Goal: Task Accomplishment & Management: Manage account settings

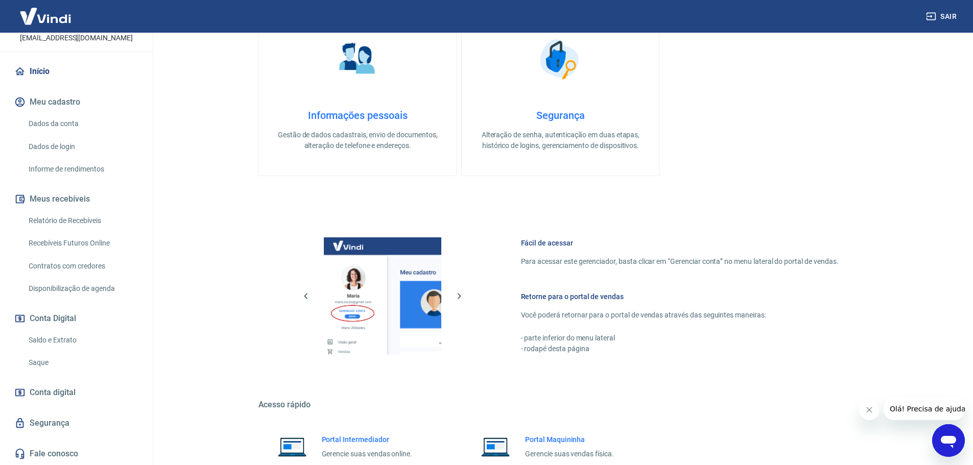
scroll to position [331, 0]
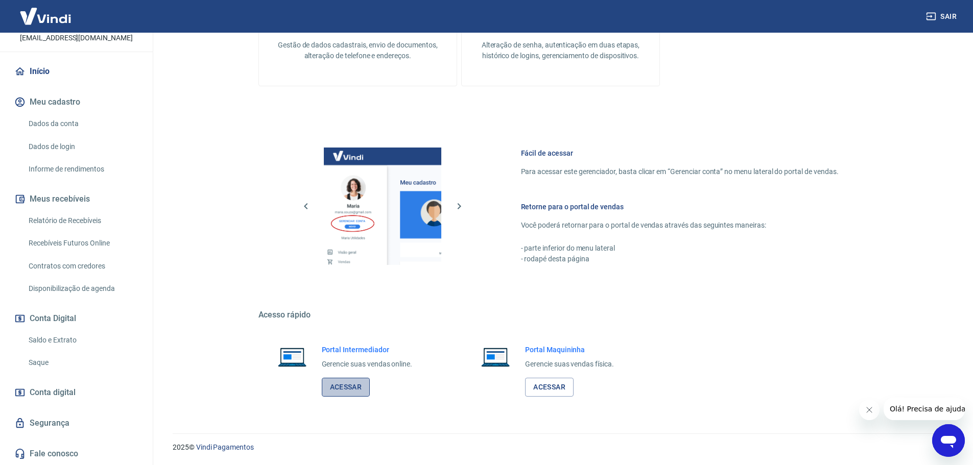
click at [341, 390] on link "Acessar" at bounding box center [346, 387] width 49 height 19
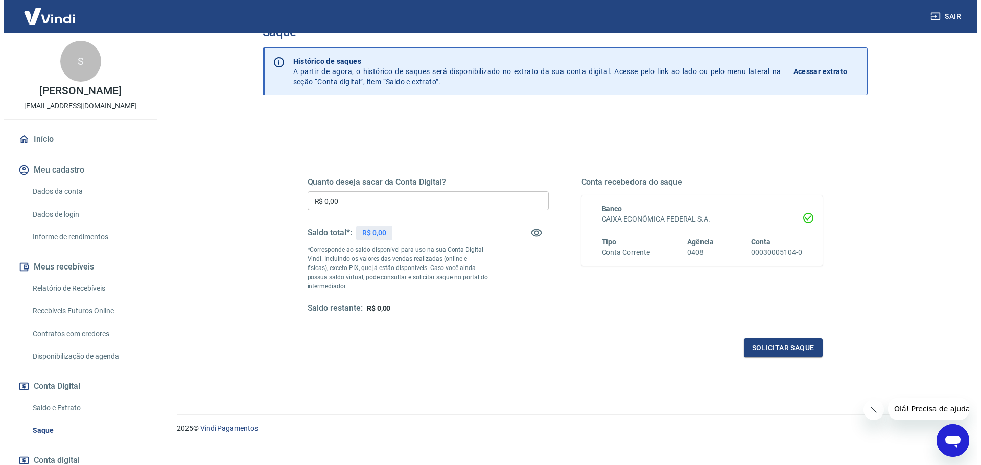
scroll to position [40, 0]
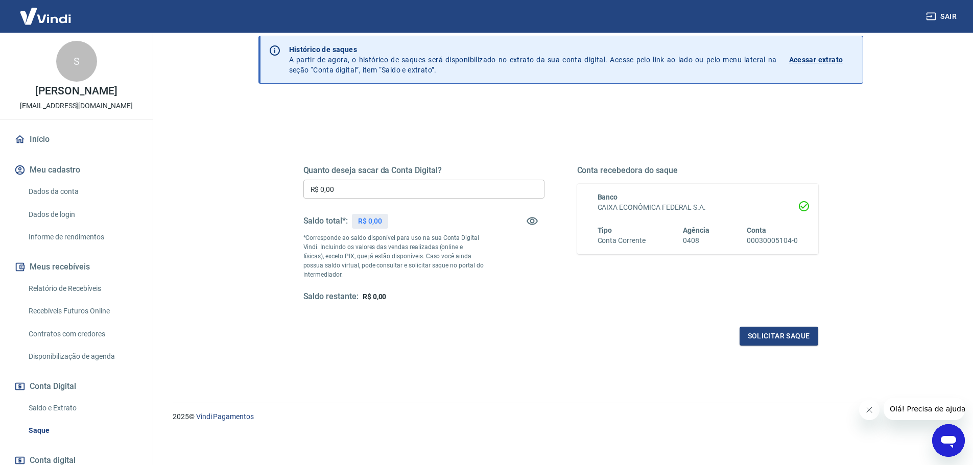
click at [415, 189] on input "R$ 0,00" at bounding box center [423, 189] width 241 height 19
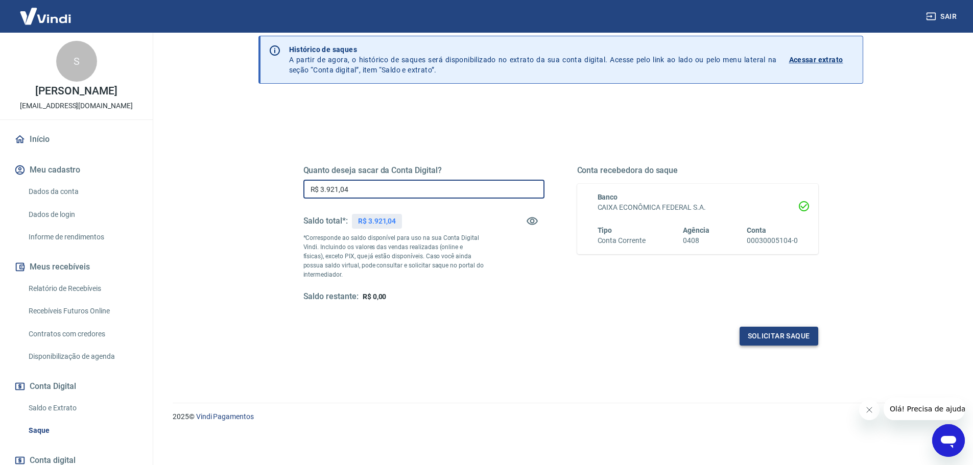
type input "R$ 3.921,04"
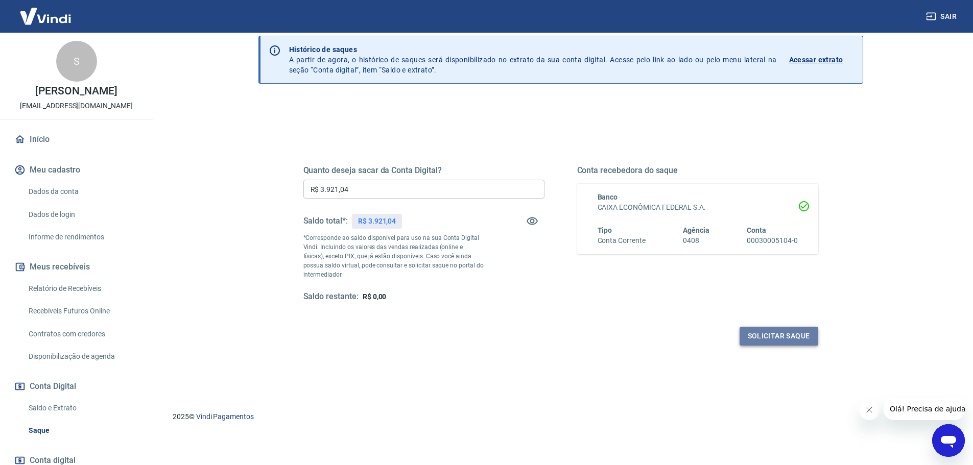
click at [782, 333] on button "Solicitar saque" at bounding box center [779, 336] width 79 height 19
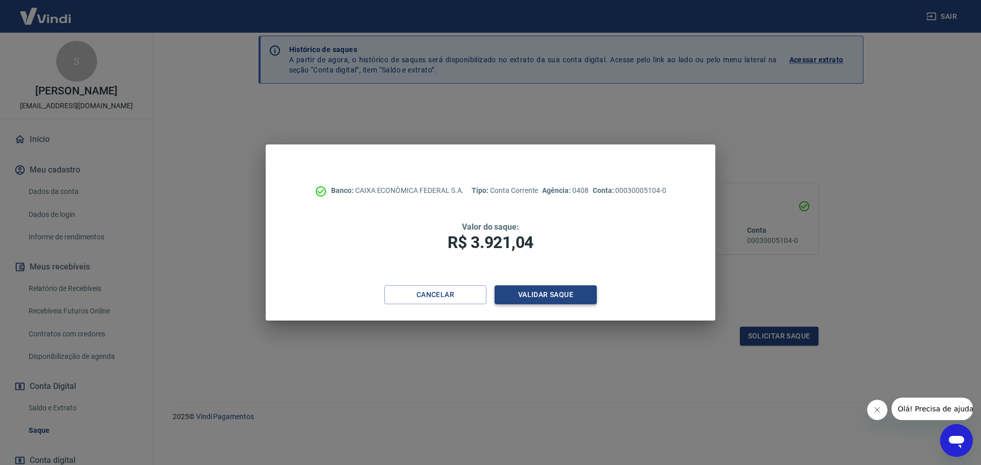
click at [543, 288] on button "Validar saque" at bounding box center [545, 295] width 102 height 19
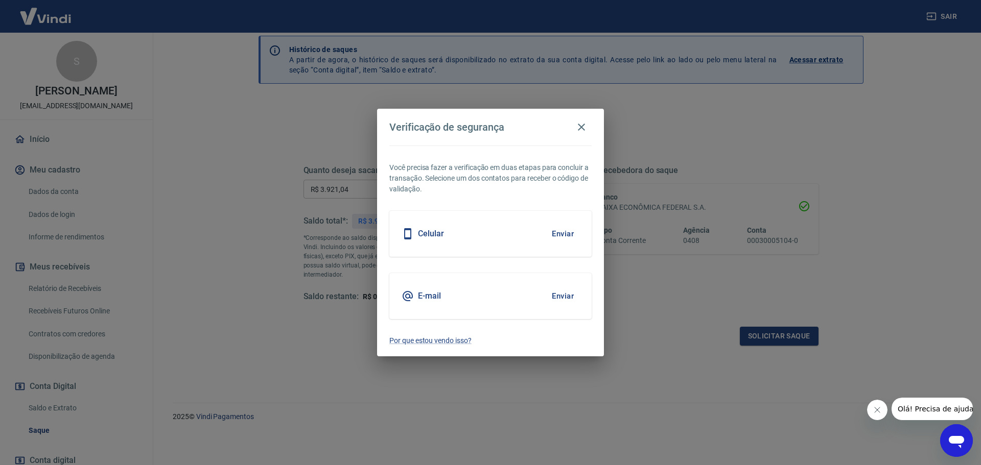
click at [428, 290] on div "E-mail" at bounding box center [420, 296] width 39 height 12
click at [562, 299] on button "Enviar" at bounding box center [562, 296] width 33 height 21
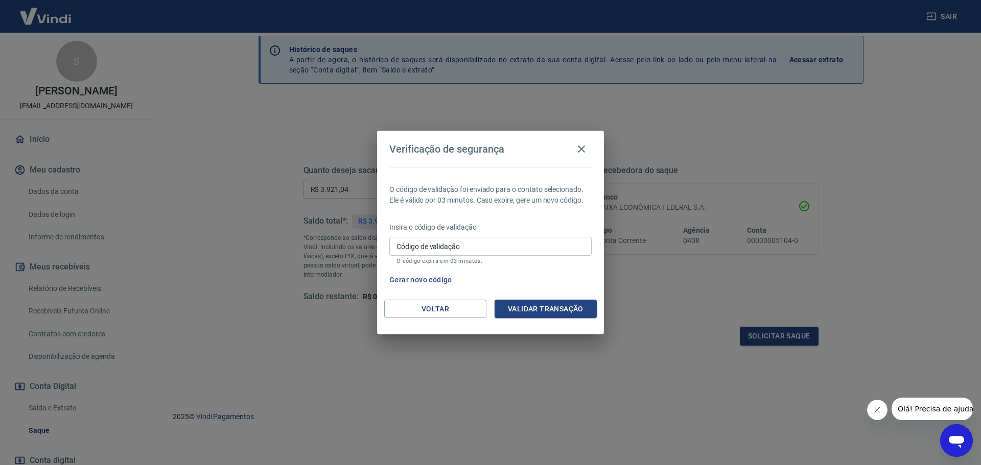
click at [463, 245] on input "Código de validação" at bounding box center [490, 246] width 202 height 19
type input "378363"
click at [513, 305] on button "Validar transação" at bounding box center [545, 309] width 102 height 19
